Goal: Task Accomplishment & Management: Use online tool/utility

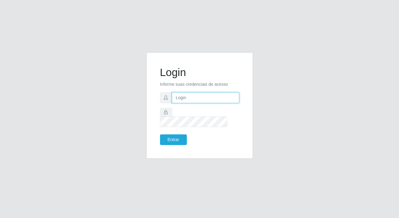
type input "[PERSON_NAME][EMAIL_ADDRESS][DOMAIN_NAME]"
click at [176, 141] on div "Login Informe suas credenciais de acesso [PERSON_NAME][EMAIL_ADDRESS][DOMAIN_NA…" at bounding box center [199, 105] width 91 height 91
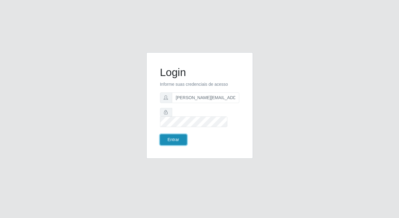
click at [175, 136] on button "Entrar" at bounding box center [173, 140] width 27 height 11
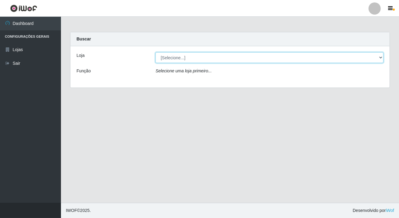
drag, startPoint x: 212, startPoint y: 59, endPoint x: 213, endPoint y: 82, distance: 22.6
click at [212, 59] on select "[Selecione...] Rede Potiguar 2 - Macaíba" at bounding box center [269, 57] width 228 height 11
select select "101"
click at [155, 52] on select "[Selecione...] Rede Potiguar 2 - Macaíba" at bounding box center [269, 57] width 228 height 11
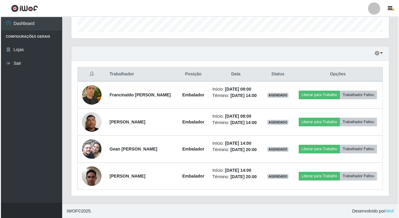
scroll to position [158, 0]
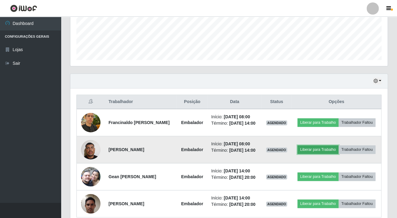
click at [316, 146] on button "Liberar para Trabalho" at bounding box center [318, 150] width 41 height 9
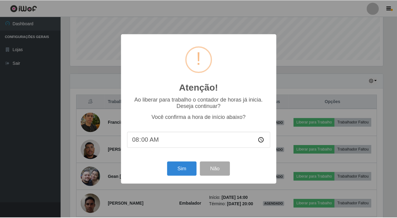
scroll to position [126, 314]
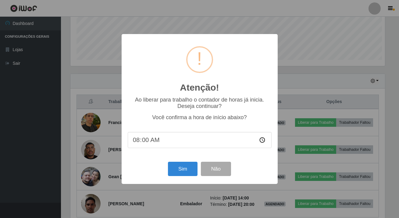
click at [307, 152] on div "Atenção! × Ao liberar para trabalho o contador de horas já inicia. Deseja conti…" at bounding box center [199, 109] width 399 height 218
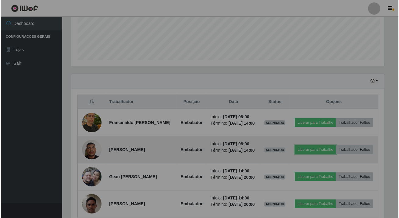
scroll to position [126, 317]
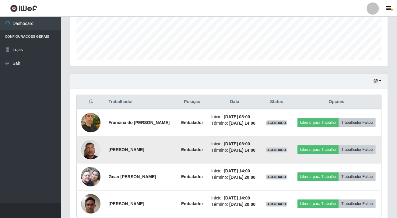
click at [298, 148] on td "Liberar para Trabalho Trabalhador Faltou" at bounding box center [337, 149] width 90 height 27
click at [315, 146] on button "Liberar para Trabalho" at bounding box center [318, 150] width 41 height 9
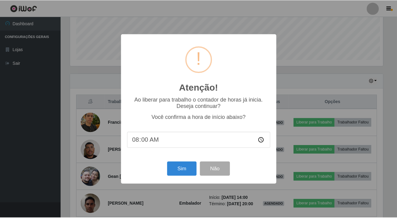
scroll to position [126, 314]
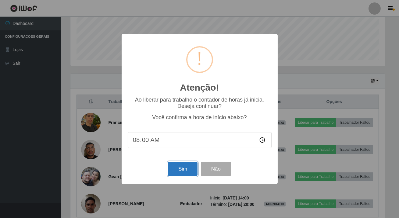
click at [182, 168] on button "Sim" at bounding box center [183, 169] width 30 height 14
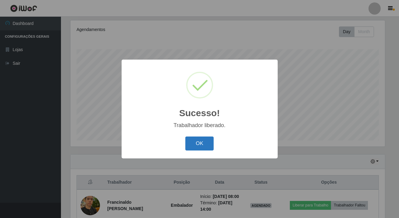
click at [199, 145] on button "OK" at bounding box center [199, 144] width 28 height 14
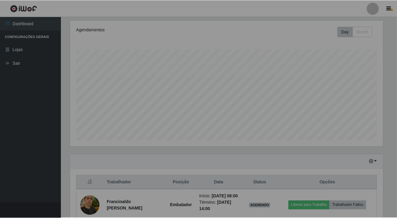
scroll to position [126, 317]
